Goal: Information Seeking & Learning: Learn about a topic

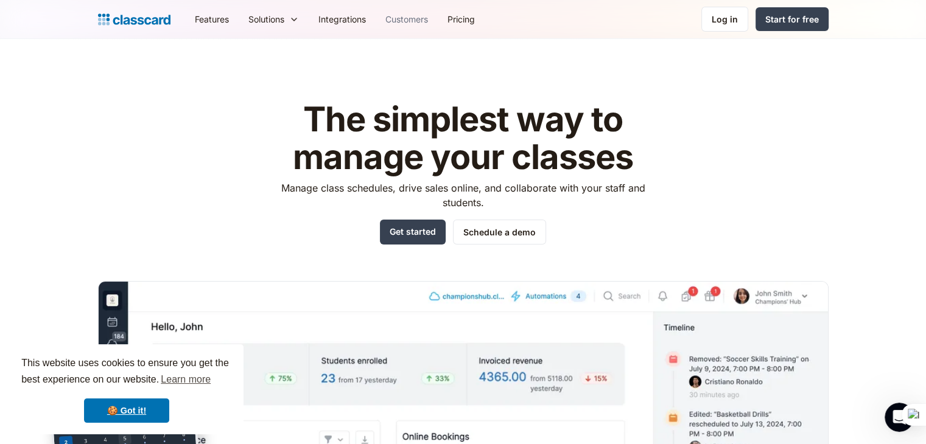
click at [401, 18] on link "Customers" at bounding box center [407, 18] width 62 height 27
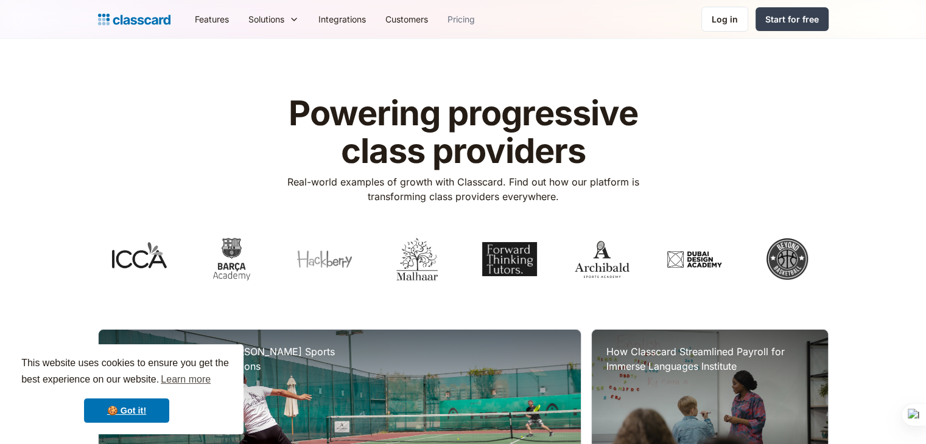
click at [471, 16] on link "Pricing" at bounding box center [461, 18] width 47 height 27
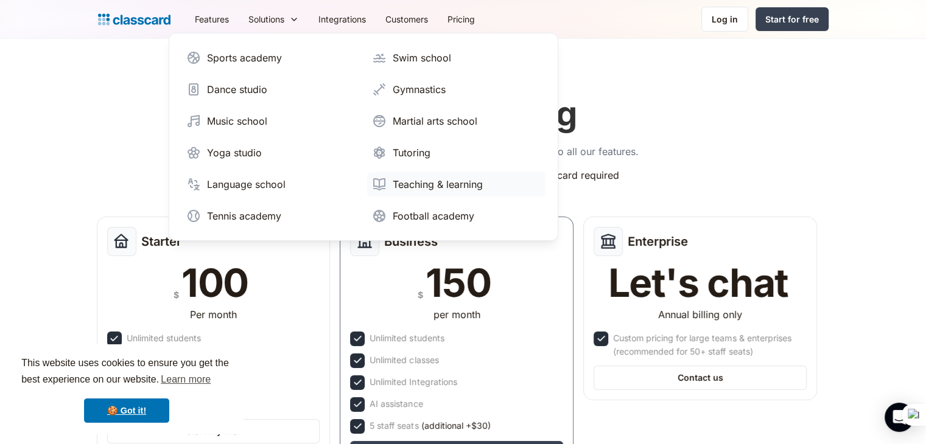
click at [453, 186] on div "Teaching & learning" at bounding box center [438, 184] width 90 height 15
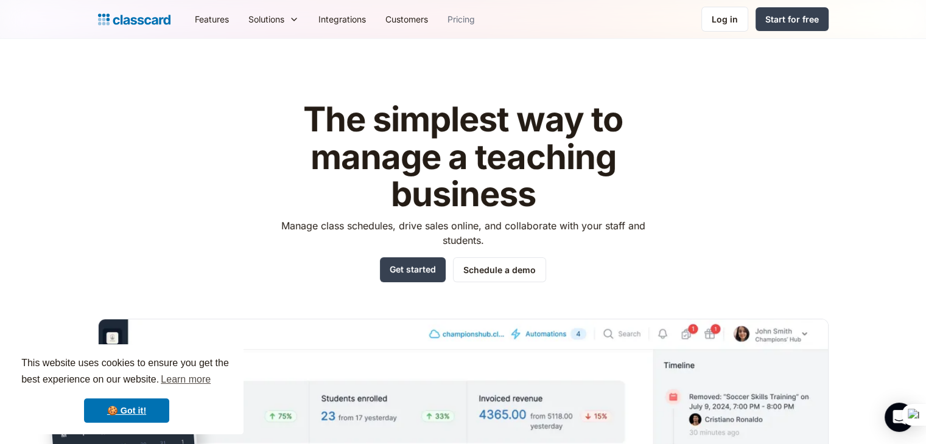
click at [472, 18] on link "Pricing" at bounding box center [461, 18] width 47 height 27
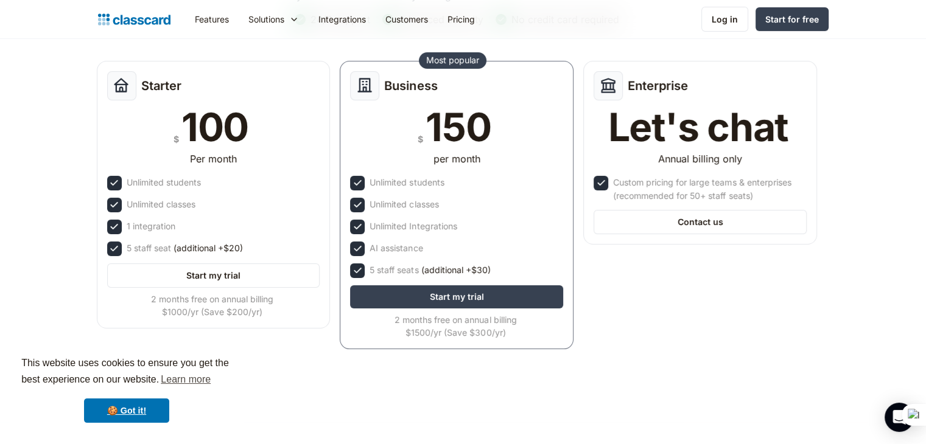
scroll to position [183, 0]
